Goal: Transaction & Acquisition: Obtain resource

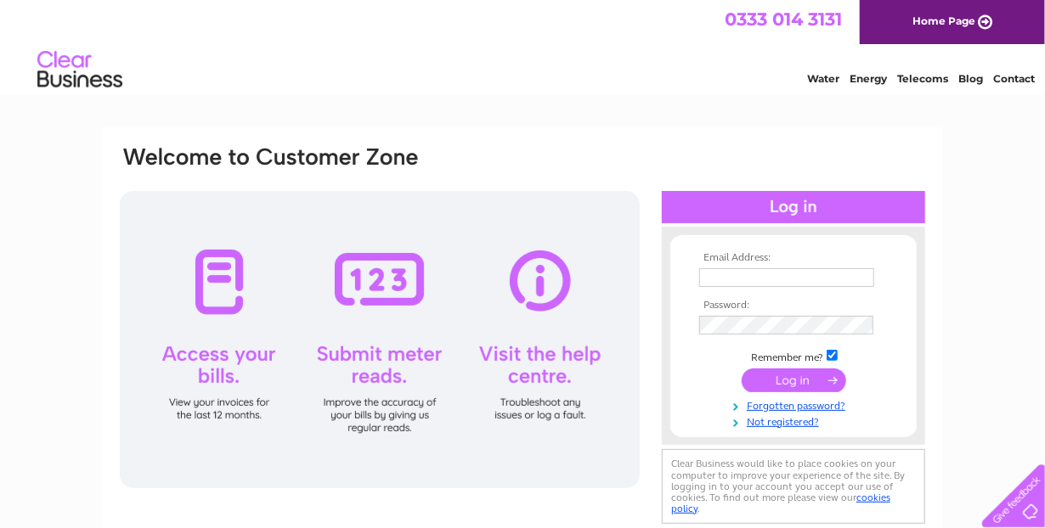
type input "rwc45@talktalk.net"
click at [790, 379] on input "submit" at bounding box center [794, 381] width 104 height 24
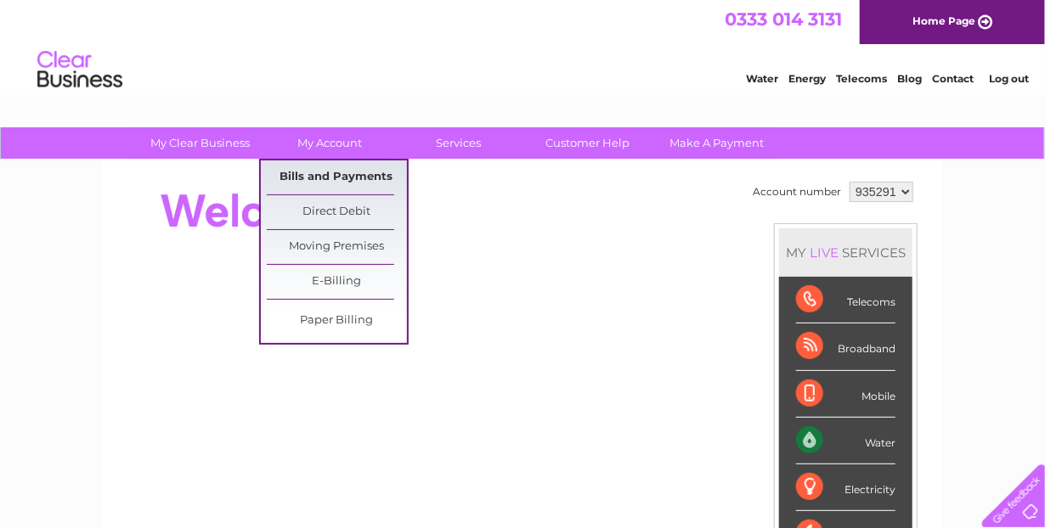
click at [342, 176] on link "Bills and Payments" at bounding box center [337, 178] width 140 height 34
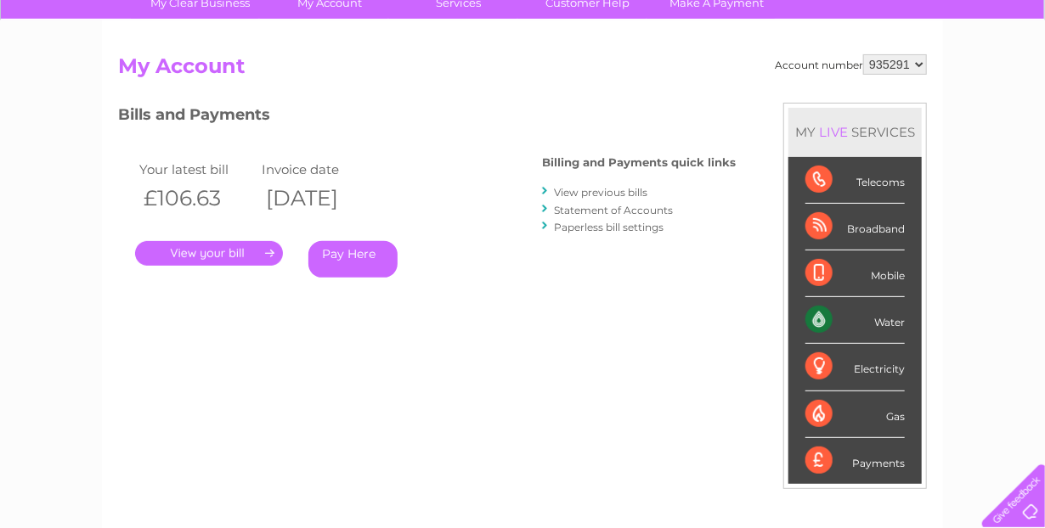
scroll to position [170, 0]
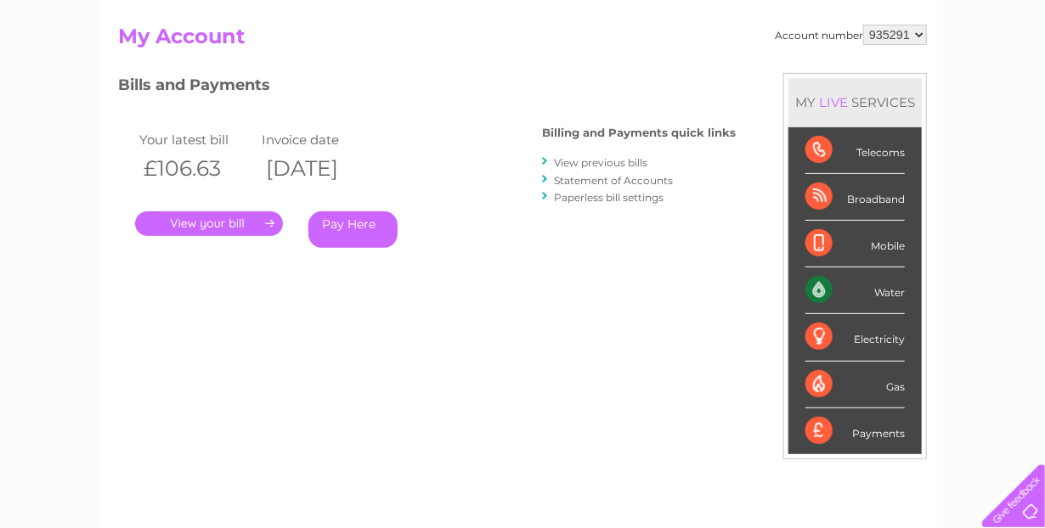
click at [225, 223] on link "." at bounding box center [209, 224] width 148 height 25
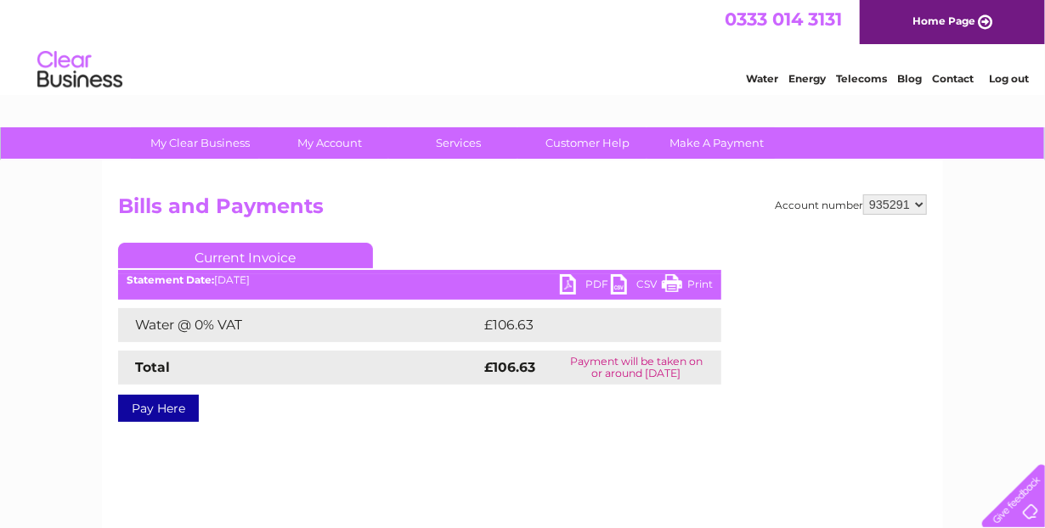
click at [592, 285] on link "PDF" at bounding box center [585, 286] width 51 height 25
click at [1013, 79] on link "Log out" at bounding box center [1009, 78] width 40 height 13
